Goal: Transaction & Acquisition: Subscribe to service/newsletter

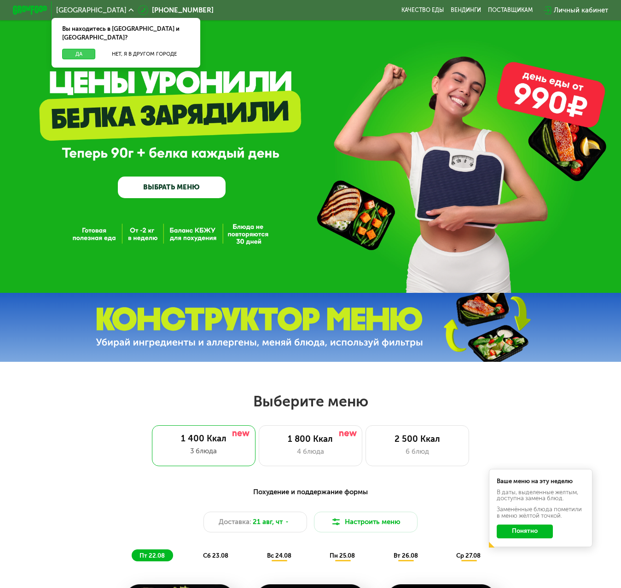
click at [68, 49] on button "Да" at bounding box center [78, 54] width 33 height 11
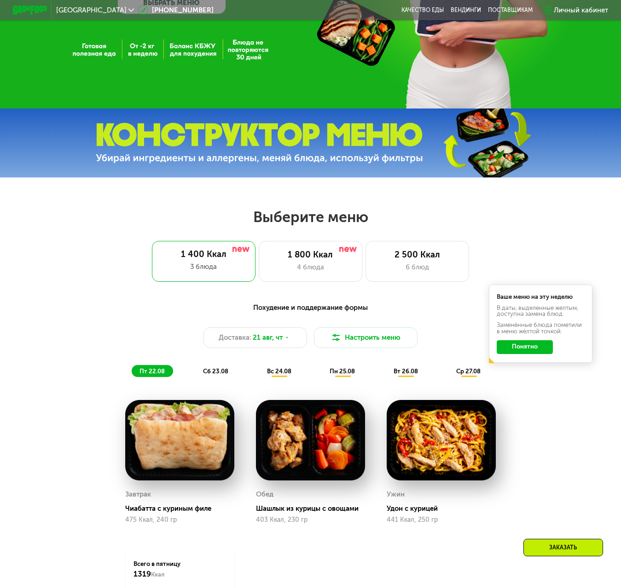
scroll to position [184, 0]
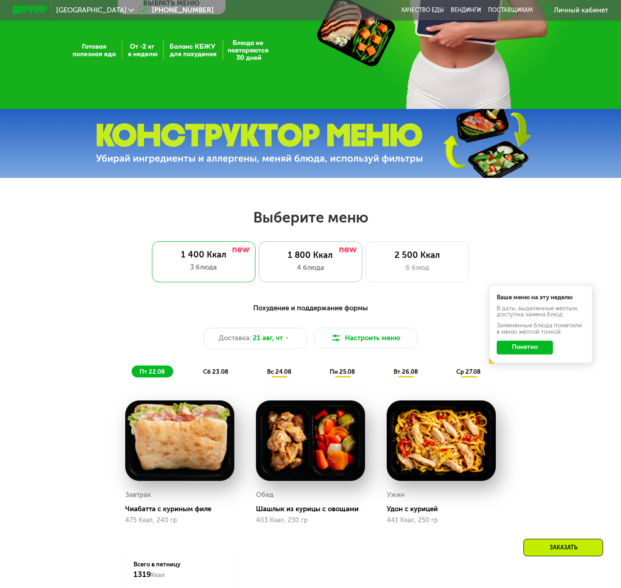
click at [334, 273] on div "4 блюда" at bounding box center [310, 268] width 85 height 10
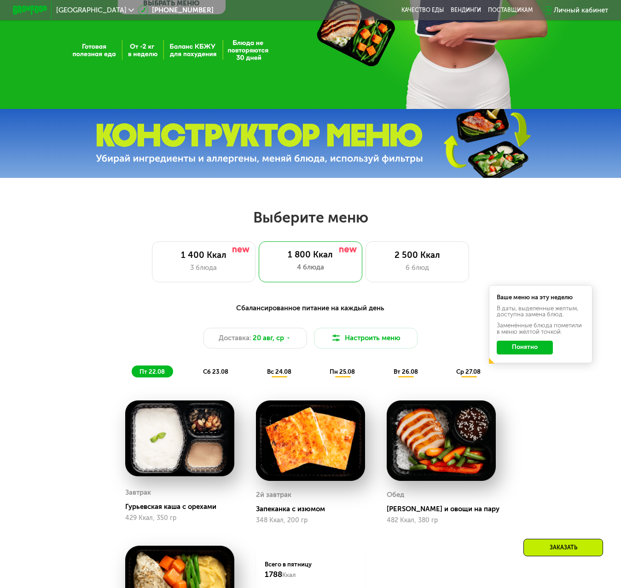
click at [518, 353] on button "Понятно" at bounding box center [524, 348] width 56 height 14
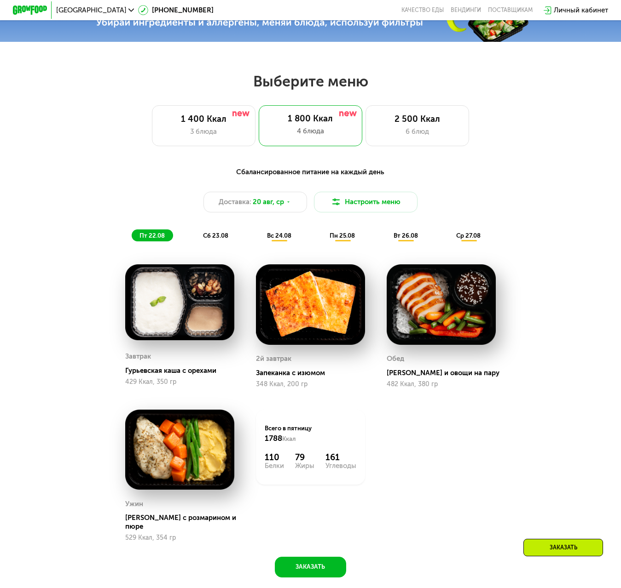
scroll to position [322, 0]
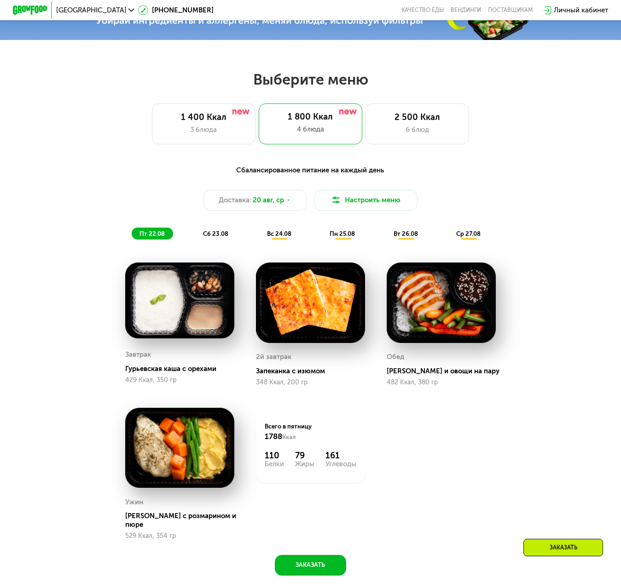
click at [218, 237] on span "сб 23.08" at bounding box center [215, 233] width 25 height 7
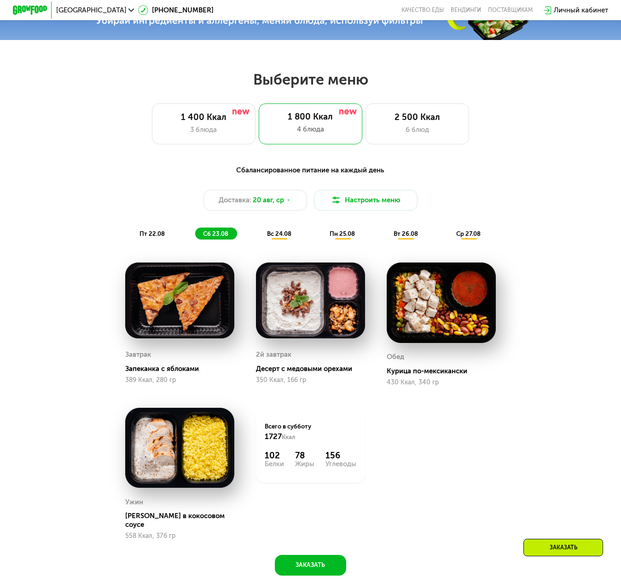
click at [277, 237] on span "вс 24.08" at bounding box center [279, 233] width 24 height 7
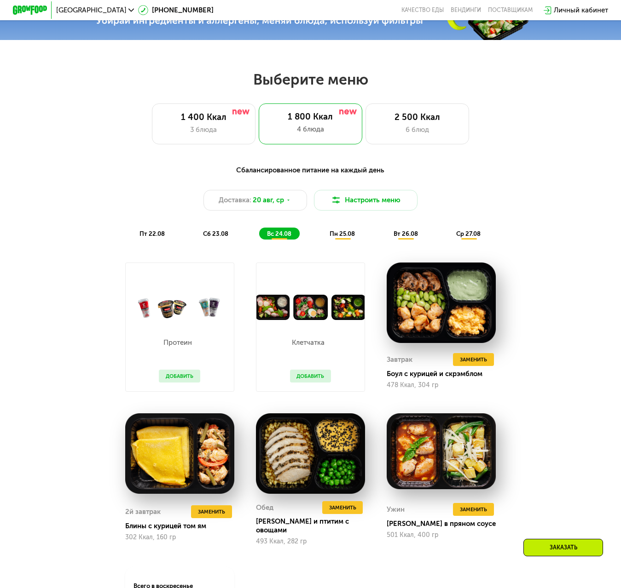
click at [337, 237] on span "пн 25.08" at bounding box center [341, 233] width 25 height 7
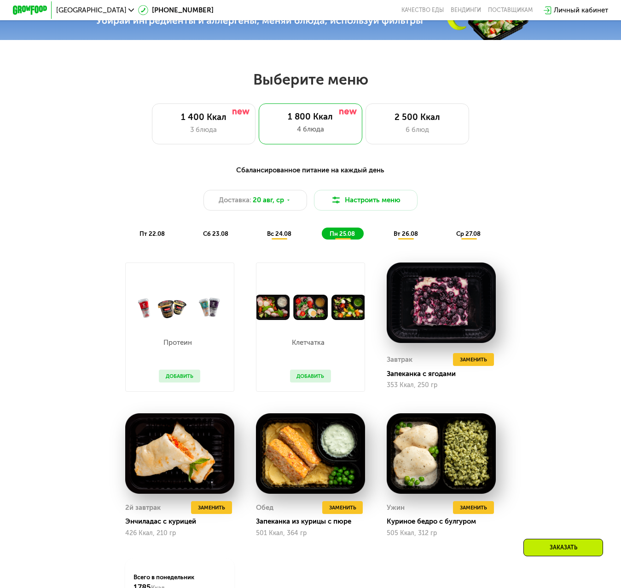
click at [403, 237] on span "вт 26.08" at bounding box center [405, 233] width 24 height 7
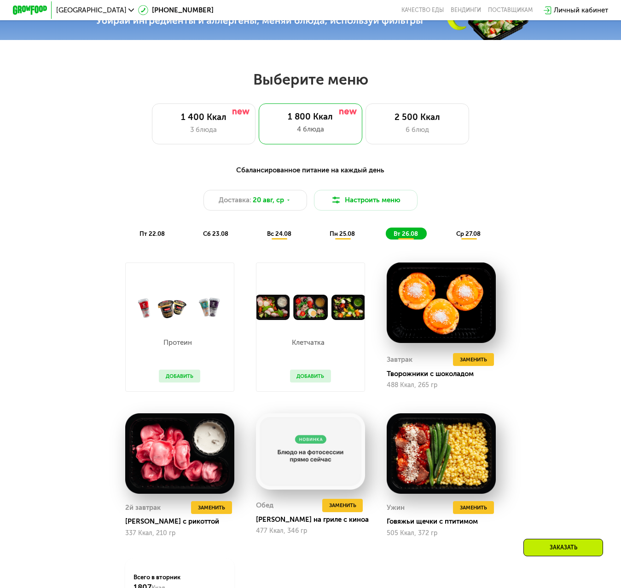
click at [470, 237] on span "ср 27.08" at bounding box center [468, 233] width 24 height 7
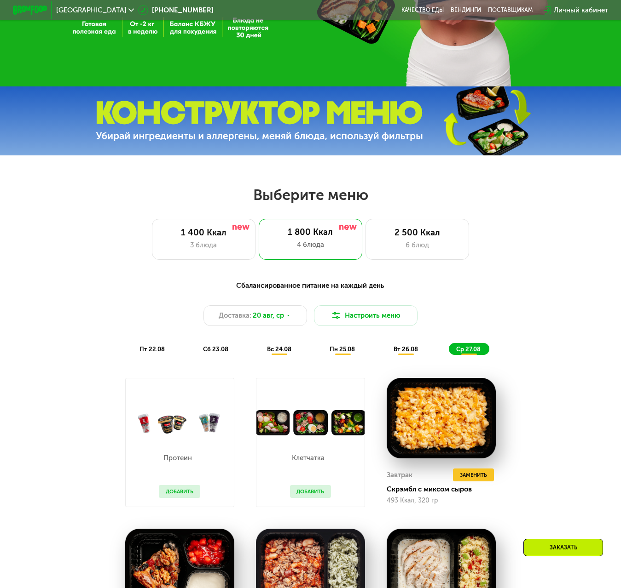
scroll to position [184, 0]
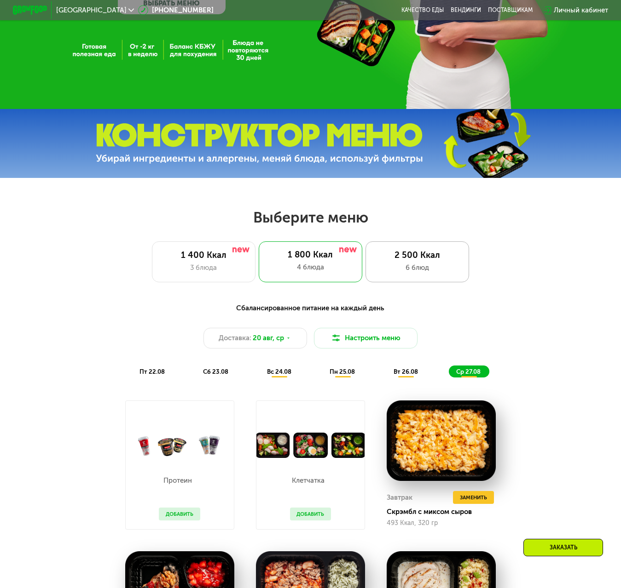
click at [422, 259] on div "2 500 Ккал" at bounding box center [416, 255] width 85 height 10
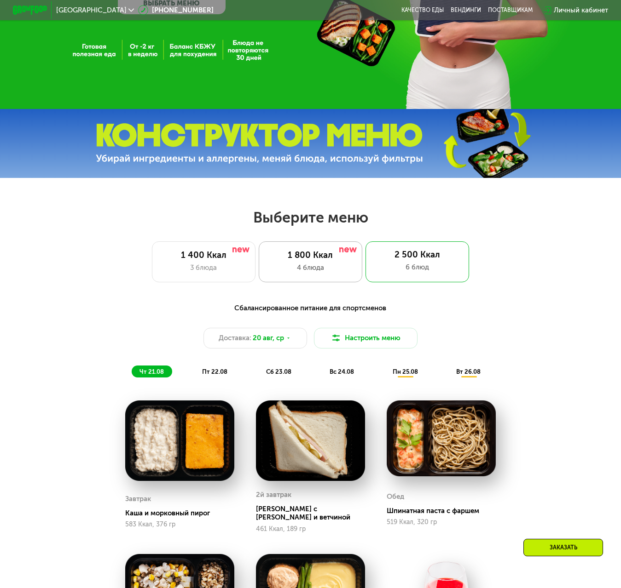
click at [318, 260] on div "1 800 Ккал" at bounding box center [310, 255] width 85 height 10
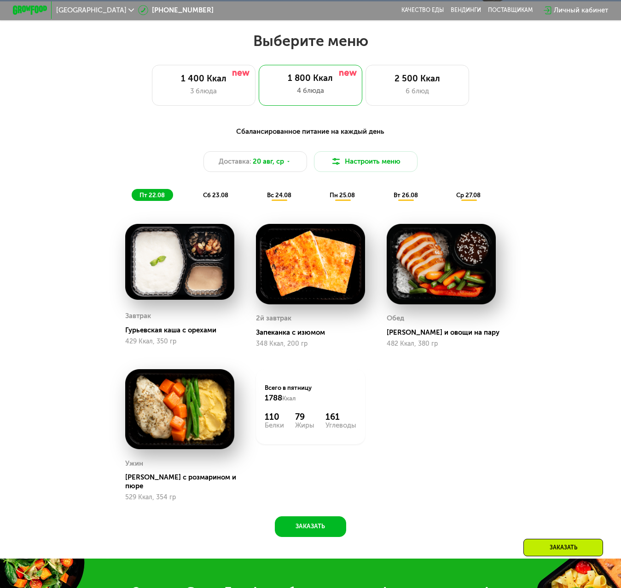
scroll to position [368, 0]
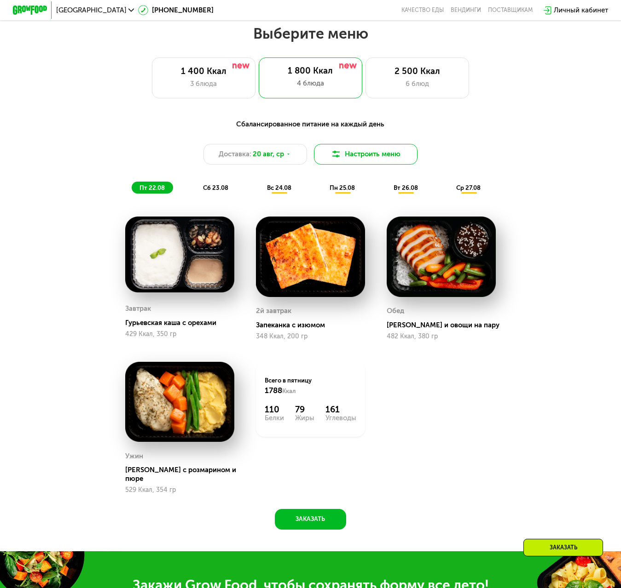
click at [391, 164] on button "Настроить меню" at bounding box center [366, 154] width 104 height 21
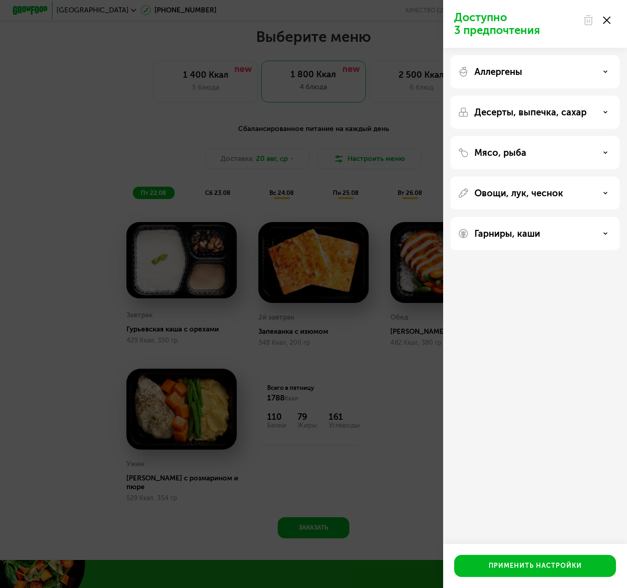
click at [126, 144] on div "Доступно 3 предпочтения Аллергены Десерты, выпечка, сахар Мясо, рыба Овощи, лук…" at bounding box center [313, 294] width 627 height 588
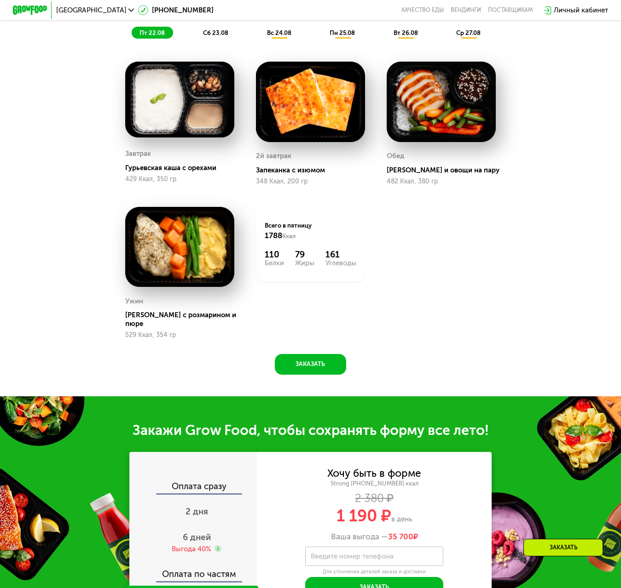
scroll to position [782, 0]
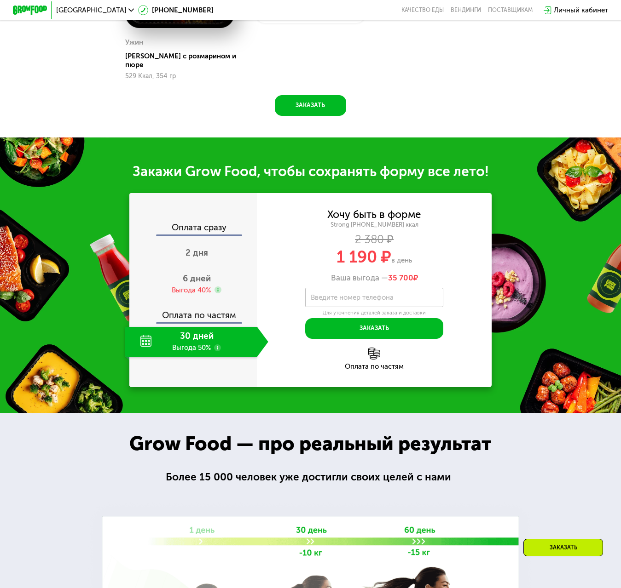
click at [228, 348] on div "30 дней Выгода 50%" at bounding box center [191, 342] width 132 height 30
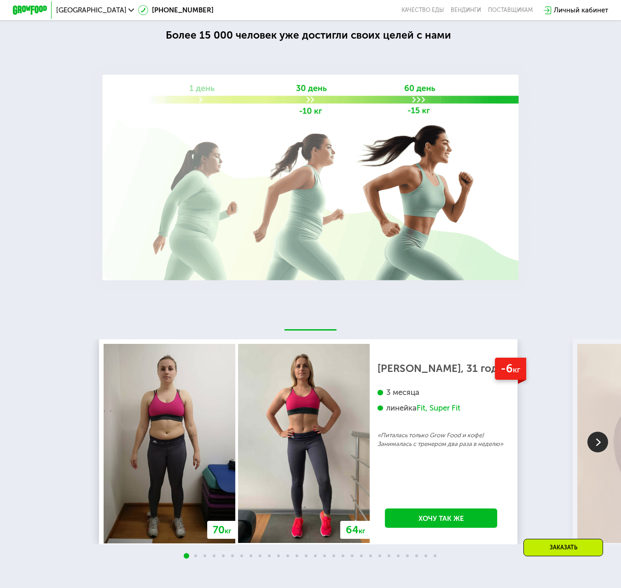
scroll to position [1518, 0]
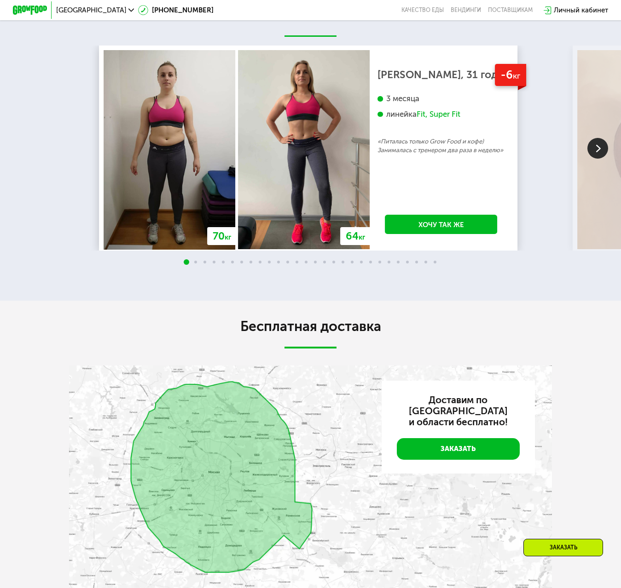
click at [593, 151] on img at bounding box center [597, 148] width 21 height 21
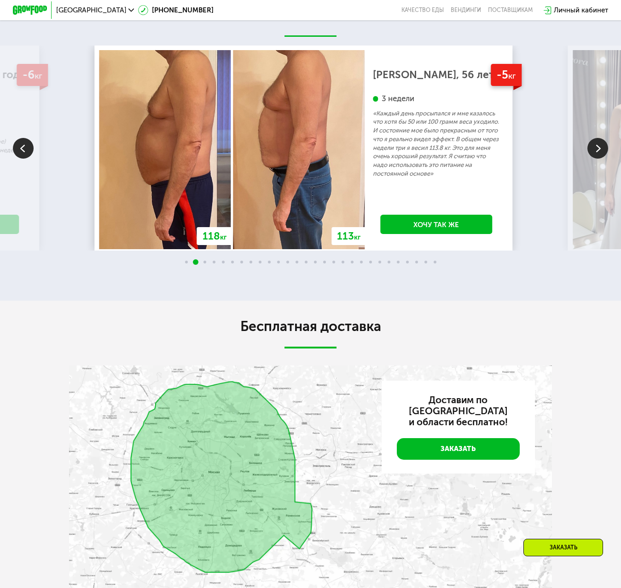
click at [593, 151] on img at bounding box center [597, 148] width 21 height 21
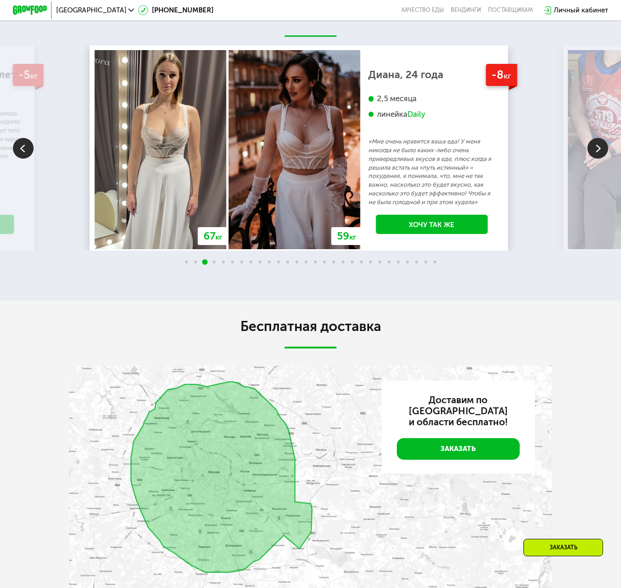
click at [593, 151] on img at bounding box center [597, 148] width 21 height 21
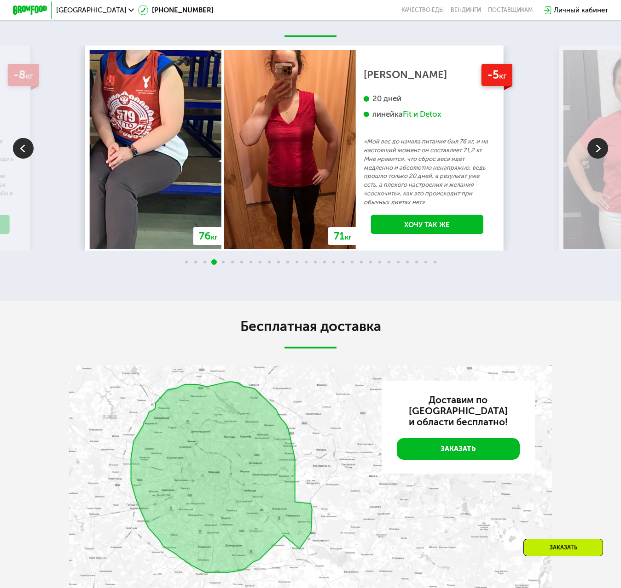
click at [593, 151] on img at bounding box center [597, 148] width 21 height 21
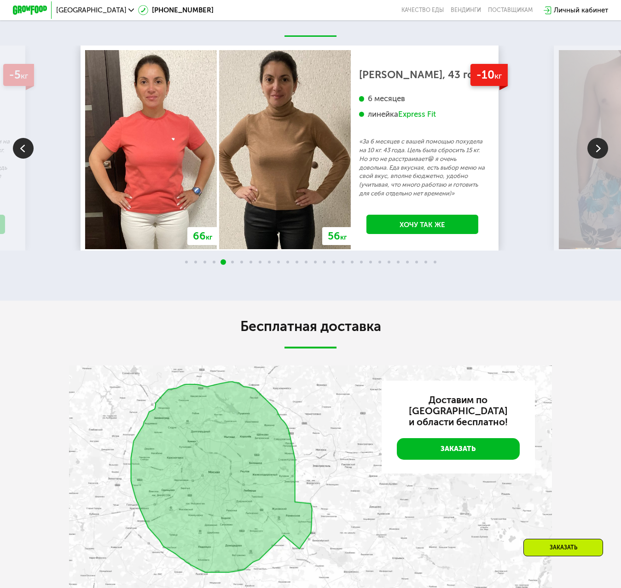
click at [593, 151] on img at bounding box center [597, 148] width 21 height 21
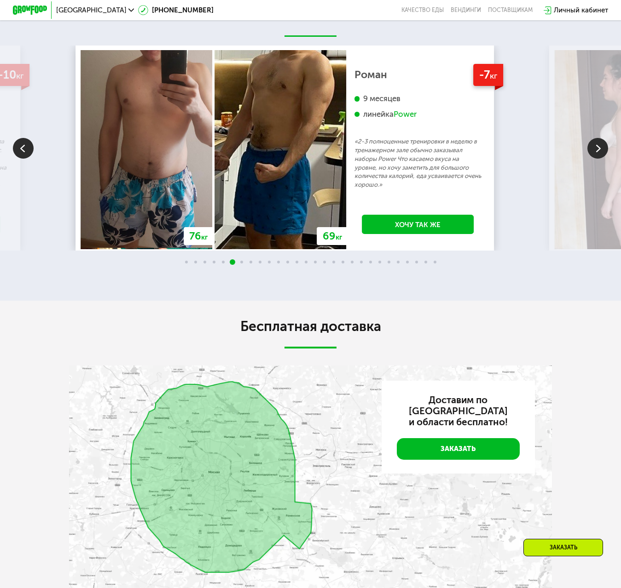
click at [593, 151] on img at bounding box center [597, 148] width 21 height 21
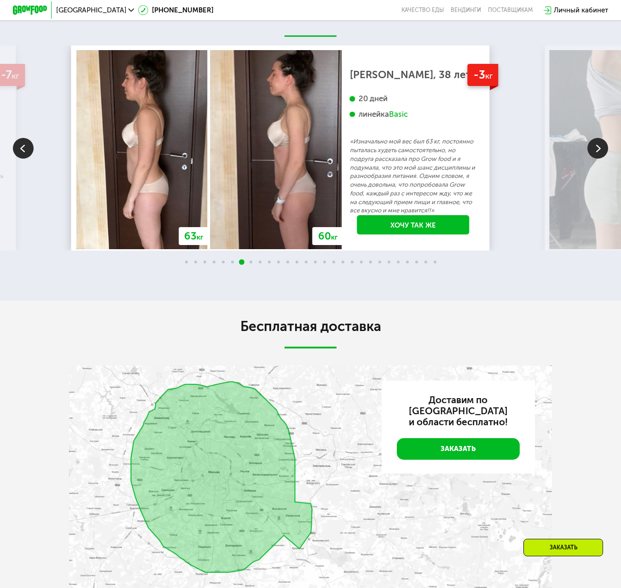
click at [593, 151] on img at bounding box center [597, 148] width 21 height 21
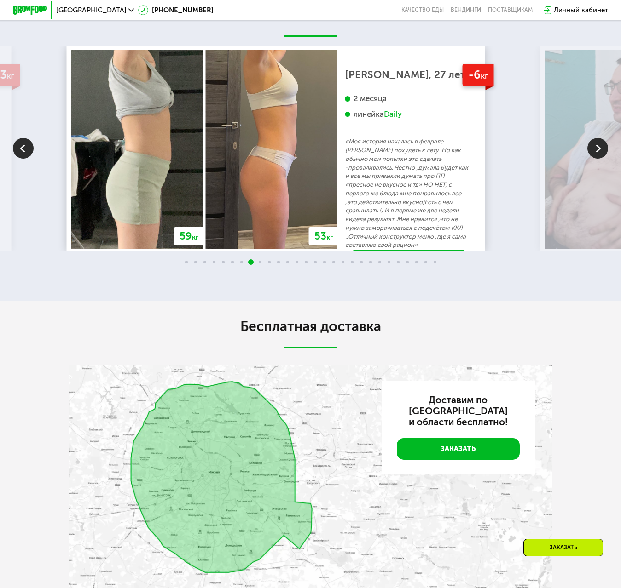
click at [593, 151] on img at bounding box center [597, 148] width 21 height 21
